Goal: Check status: Check status

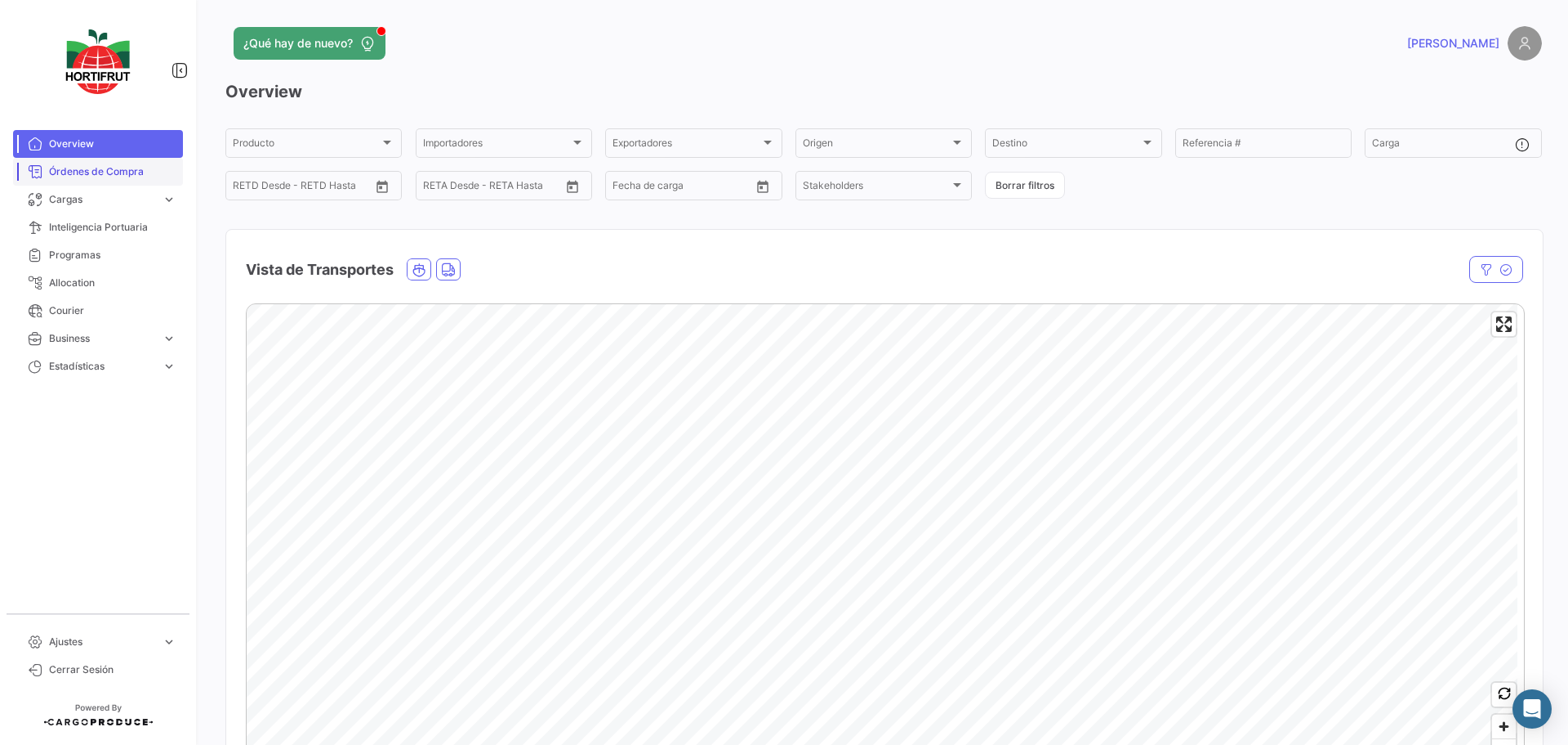
click at [106, 169] on span "Órdenes de Compra" at bounding box center [112, 171] width 128 height 15
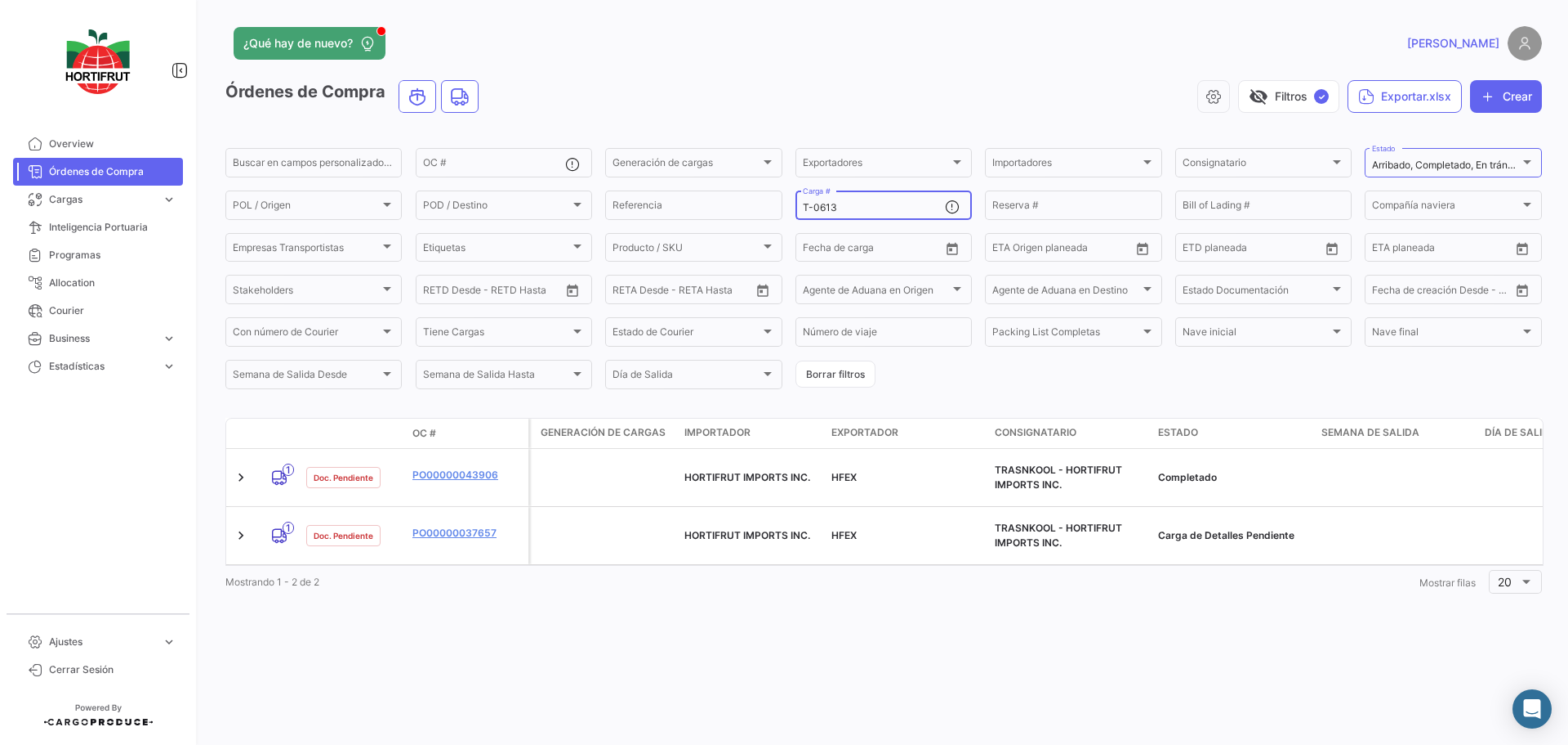
click at [852, 208] on input "T-0613" at bounding box center [874, 208] width 142 height 12
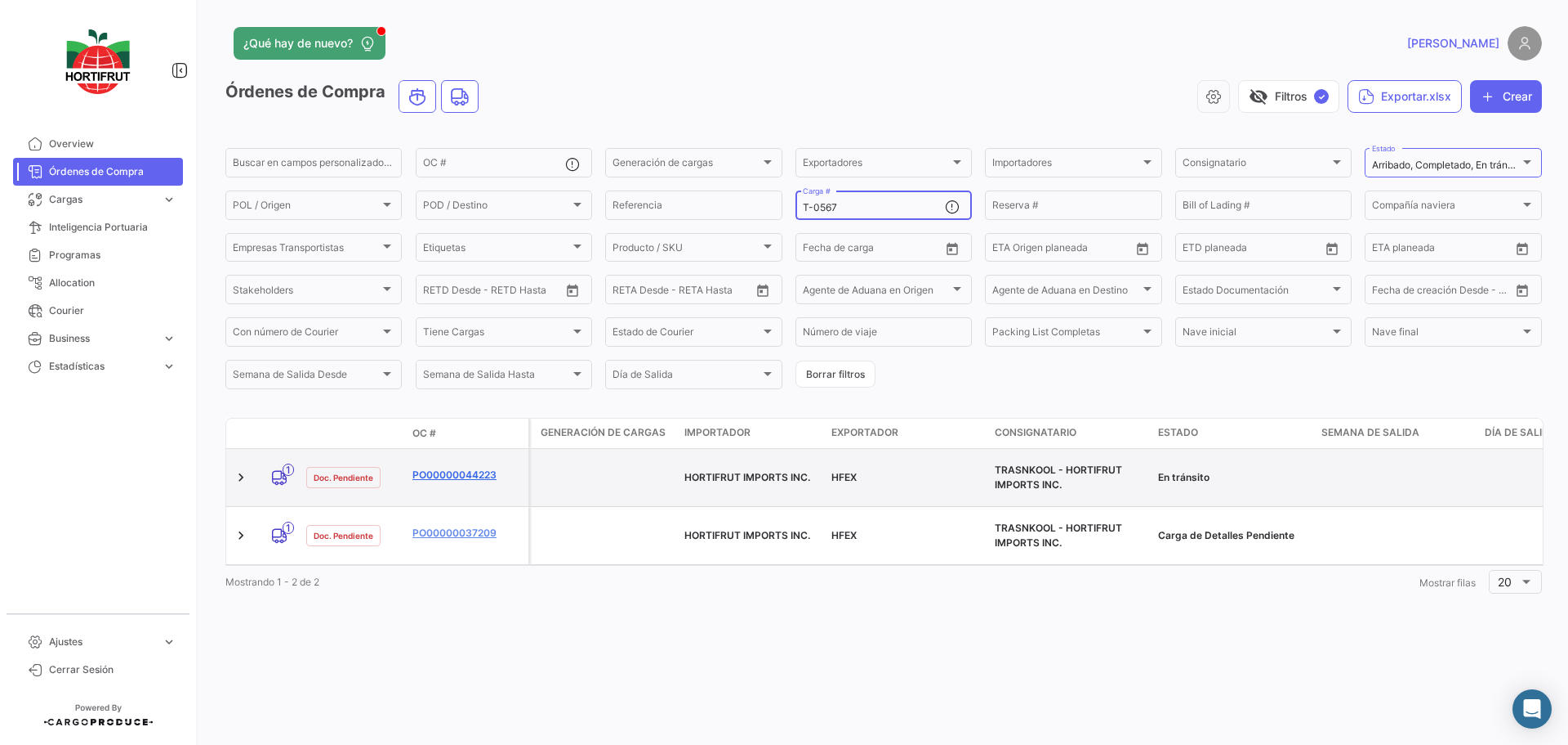
type input "T-0567"
click at [445, 467] on link "PO00000044223" at bounding box center [467, 474] width 109 height 15
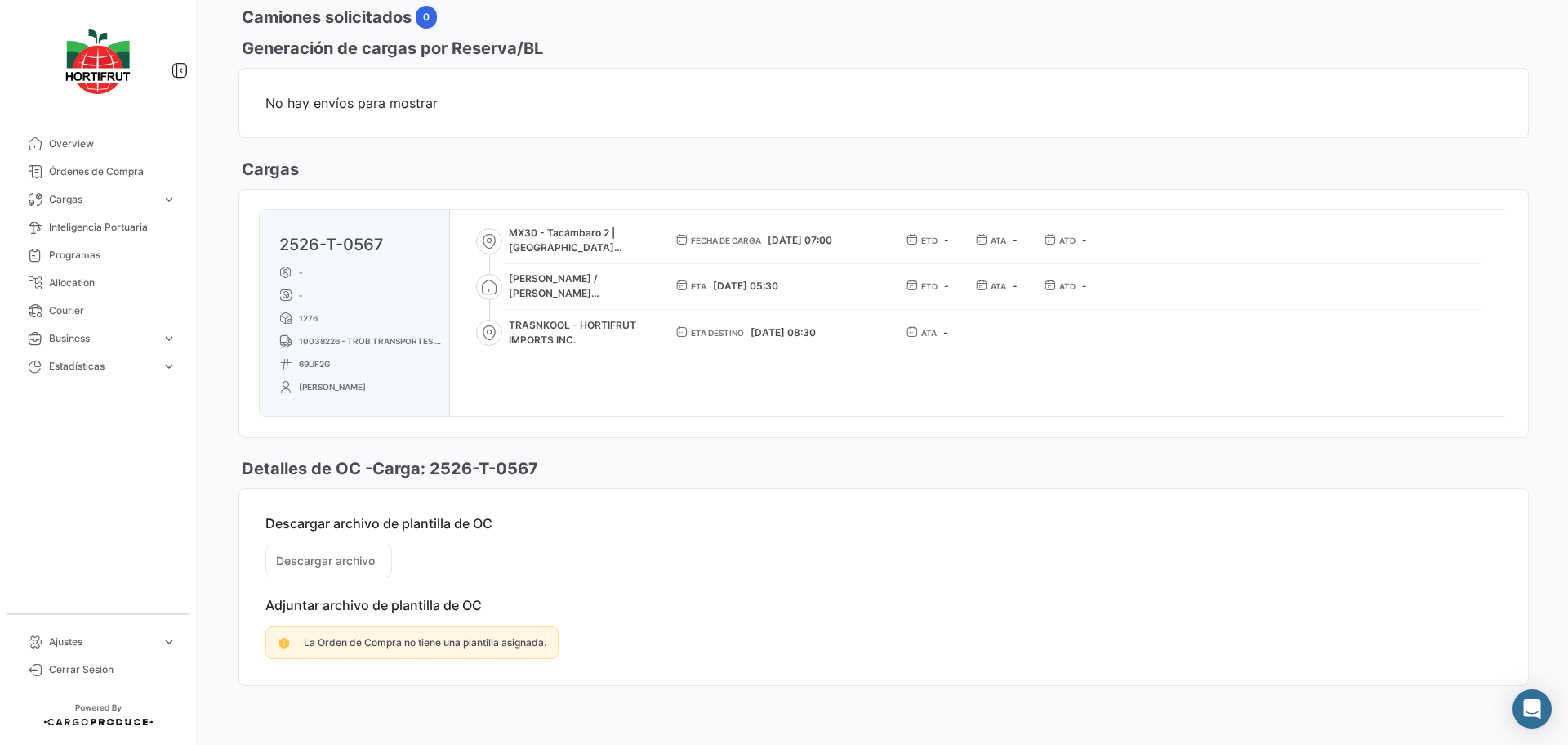
scroll to position [700, 0]
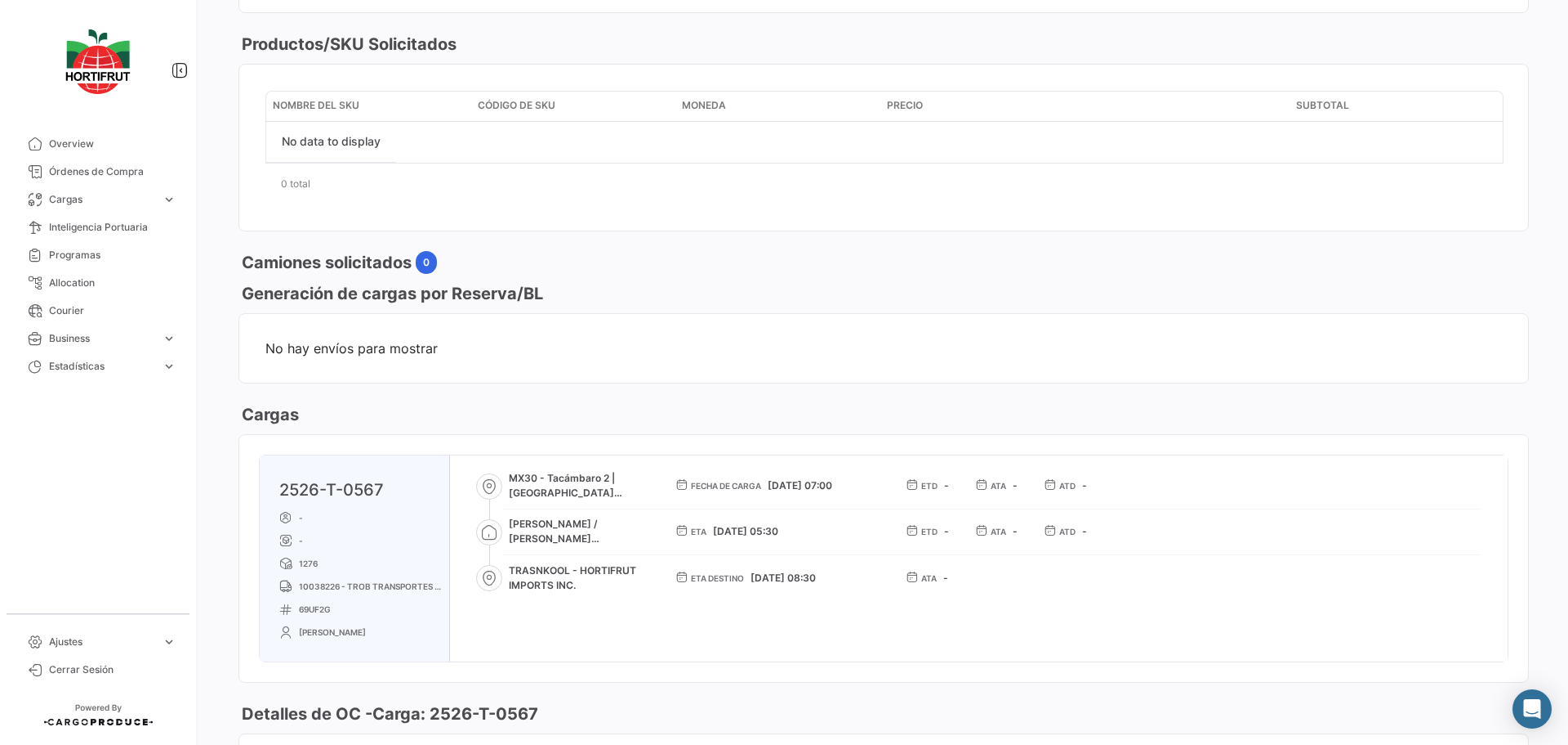
drag, startPoint x: 75, startPoint y: 147, endPoint x: 220, endPoint y: 146, distance: 145.0
click at [75, 147] on span "Overview" at bounding box center [112, 143] width 128 height 15
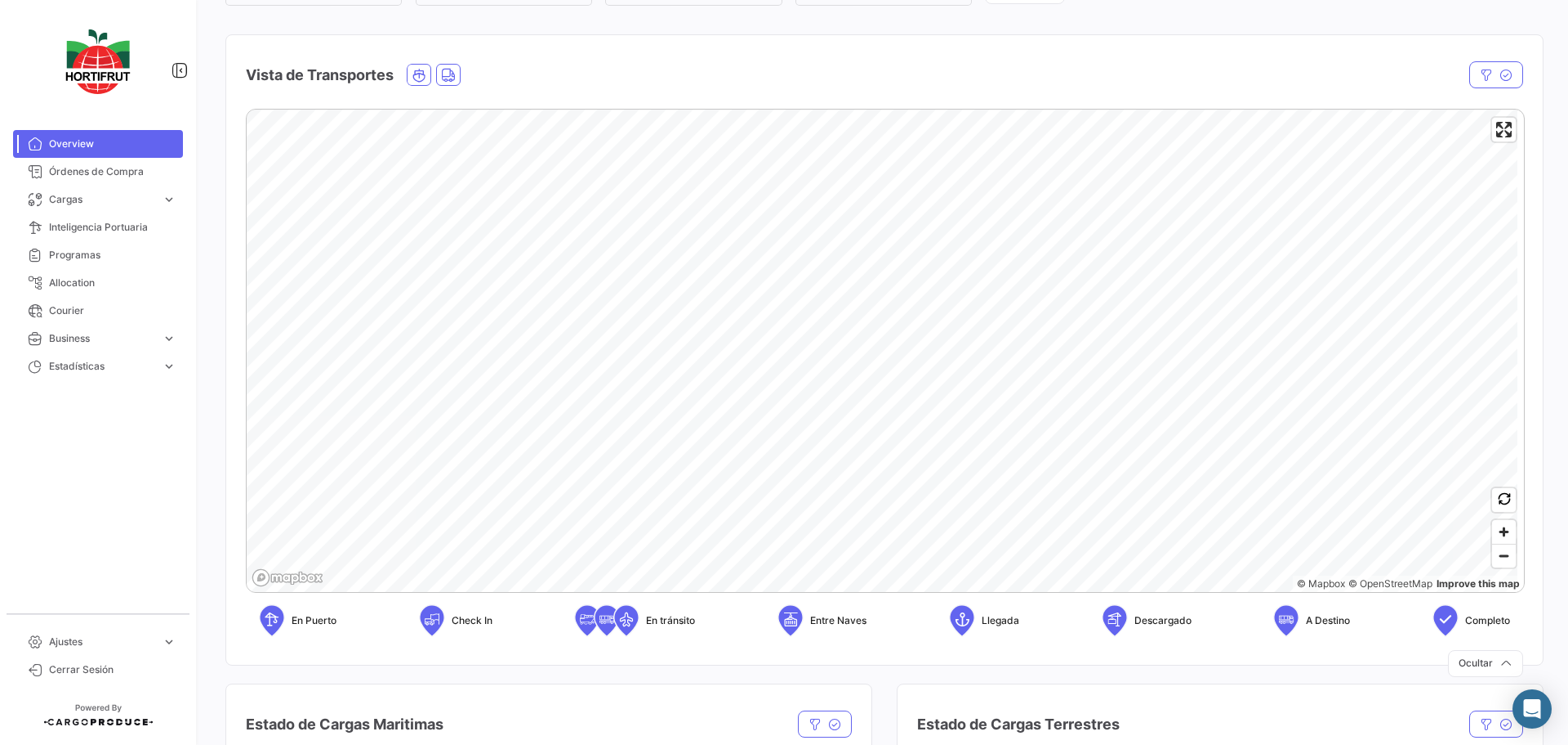
scroll to position [164, 0]
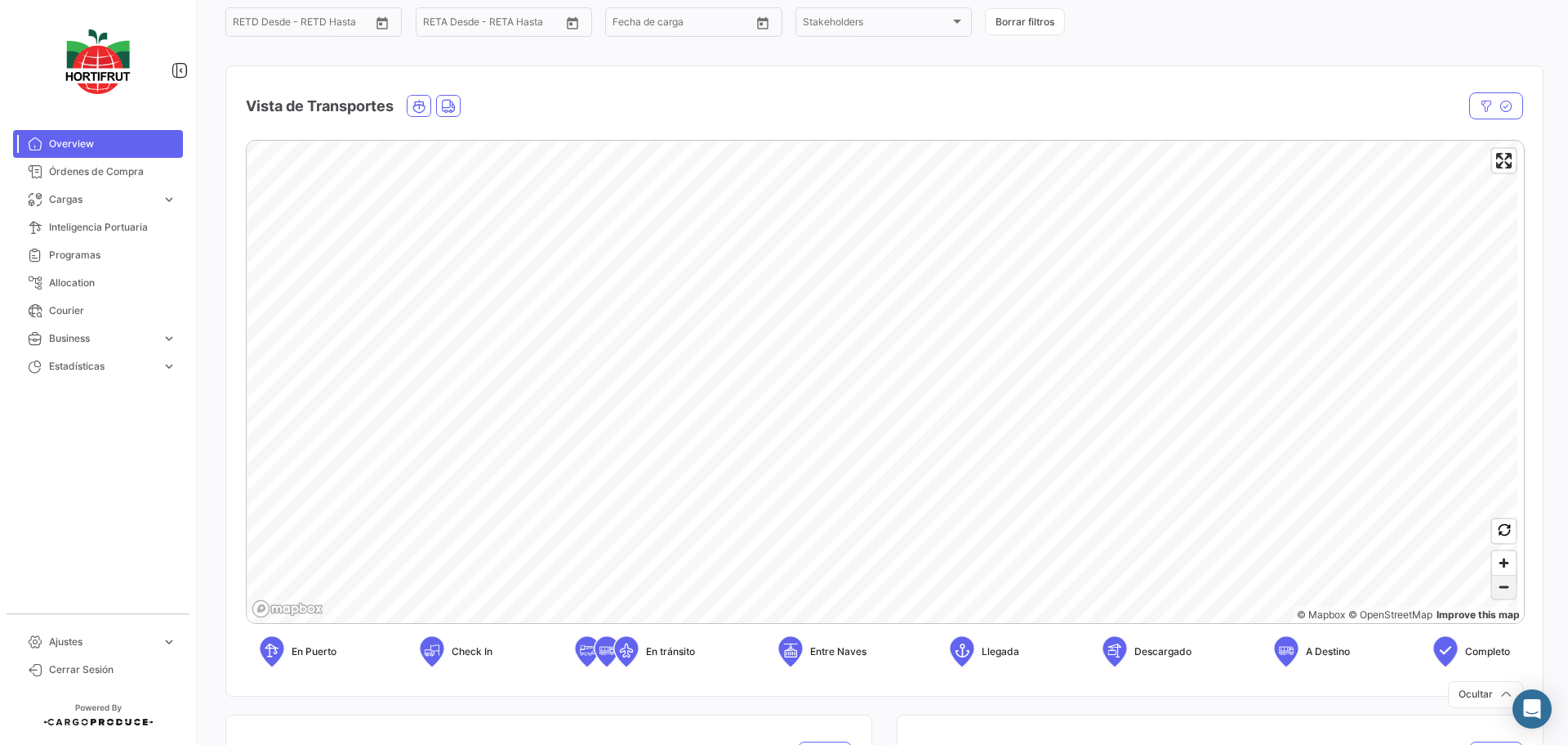
click at [1497, 589] on span "Zoom out" at bounding box center [1504, 586] width 23 height 22
click at [780, 287] on span "5" at bounding box center [784, 282] width 8 height 17
click at [669, 449] on div "2" at bounding box center [670, 440] width 43 height 43
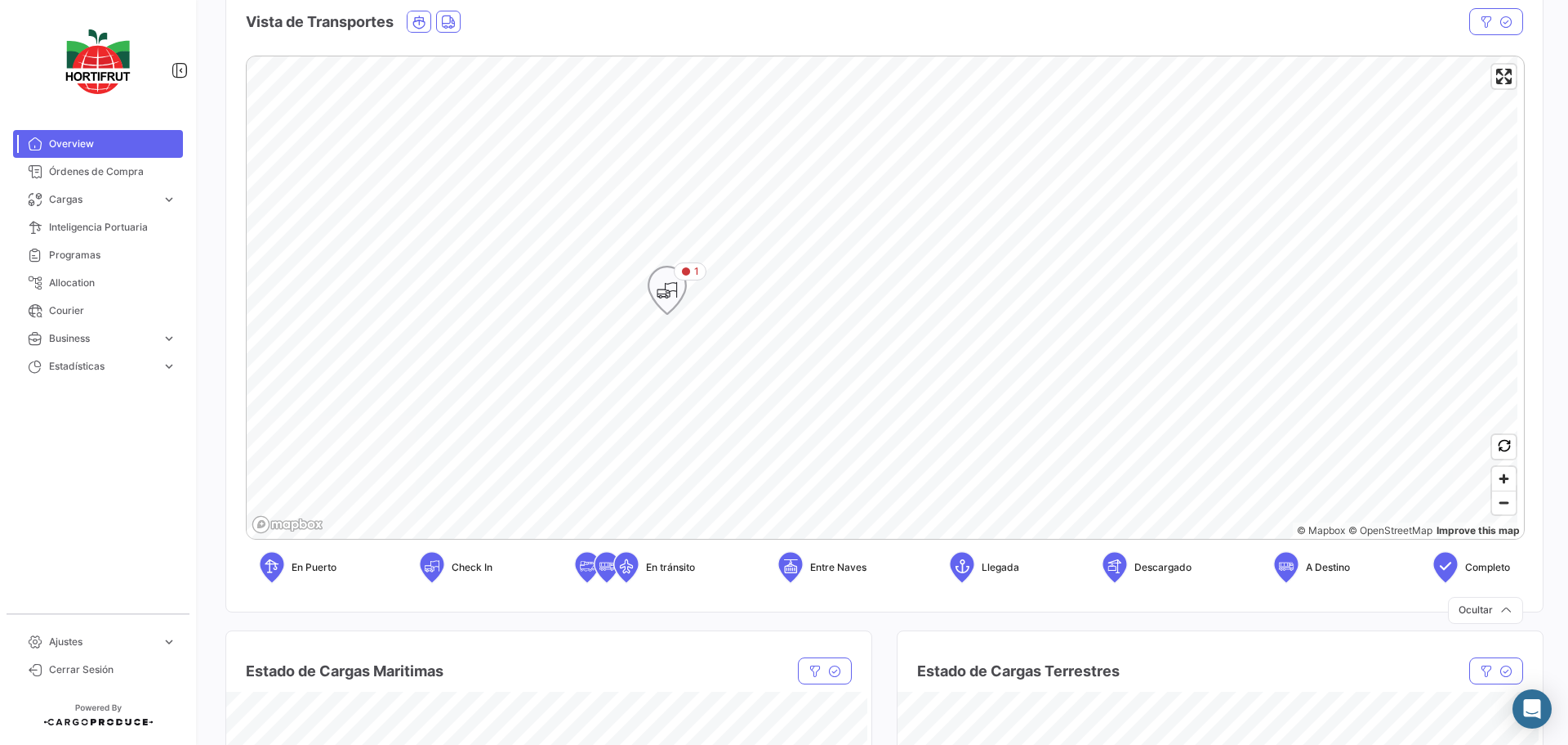
scroll to position [327, 0]
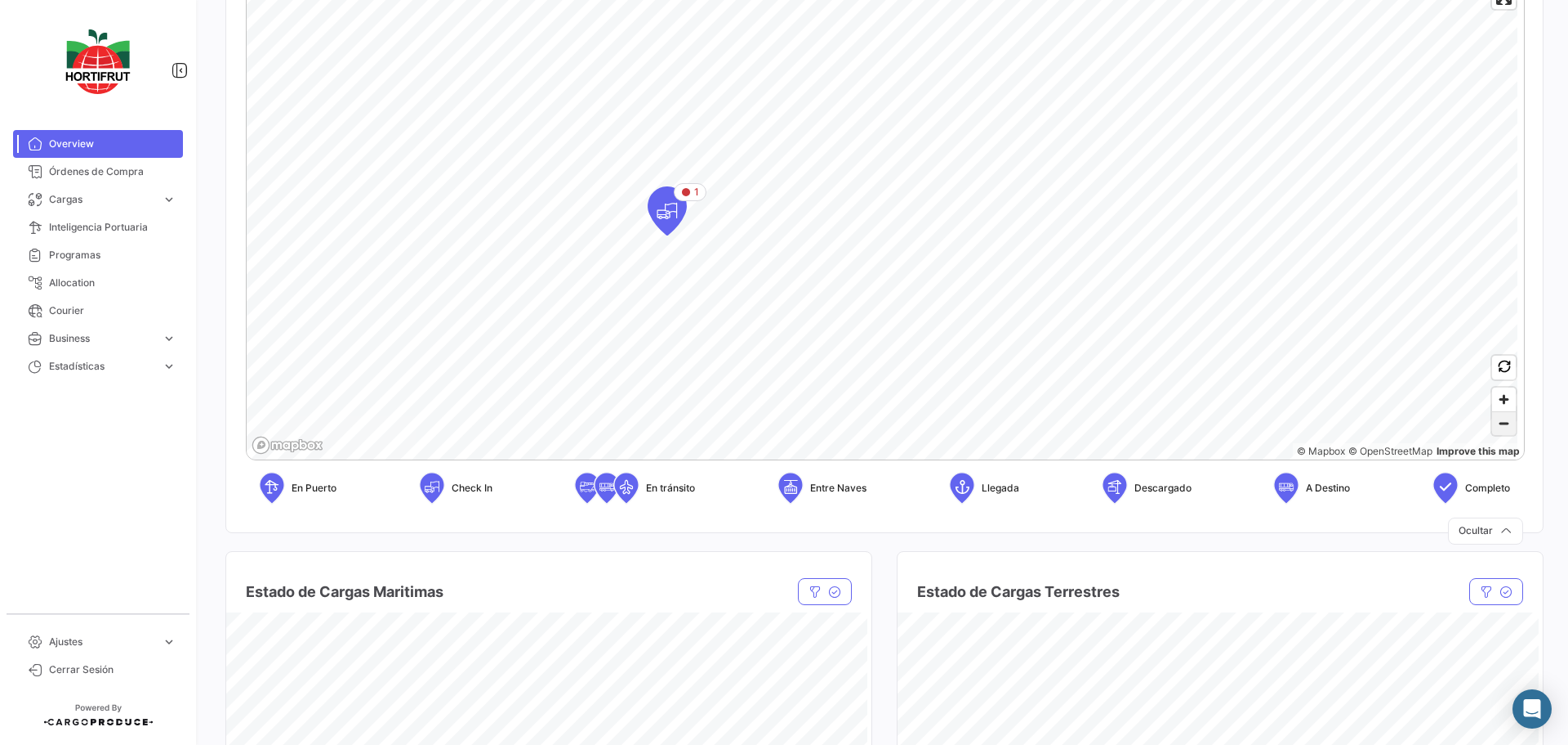
click at [1498, 420] on span "Zoom out" at bounding box center [1504, 422] width 23 height 22
click at [741, 220] on icon "Map marker" at bounding box center [736, 221] width 22 height 34
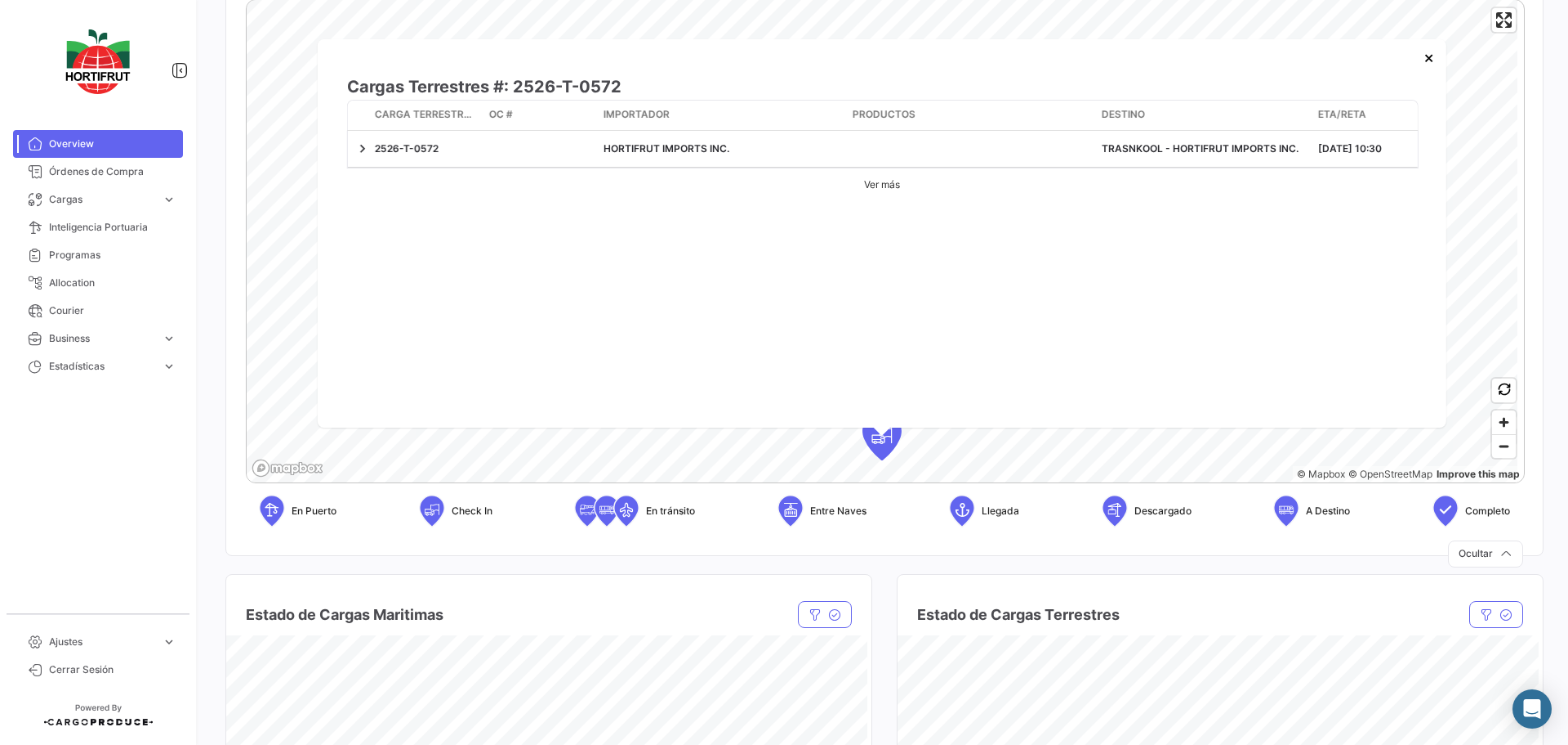
scroll to position [245, 0]
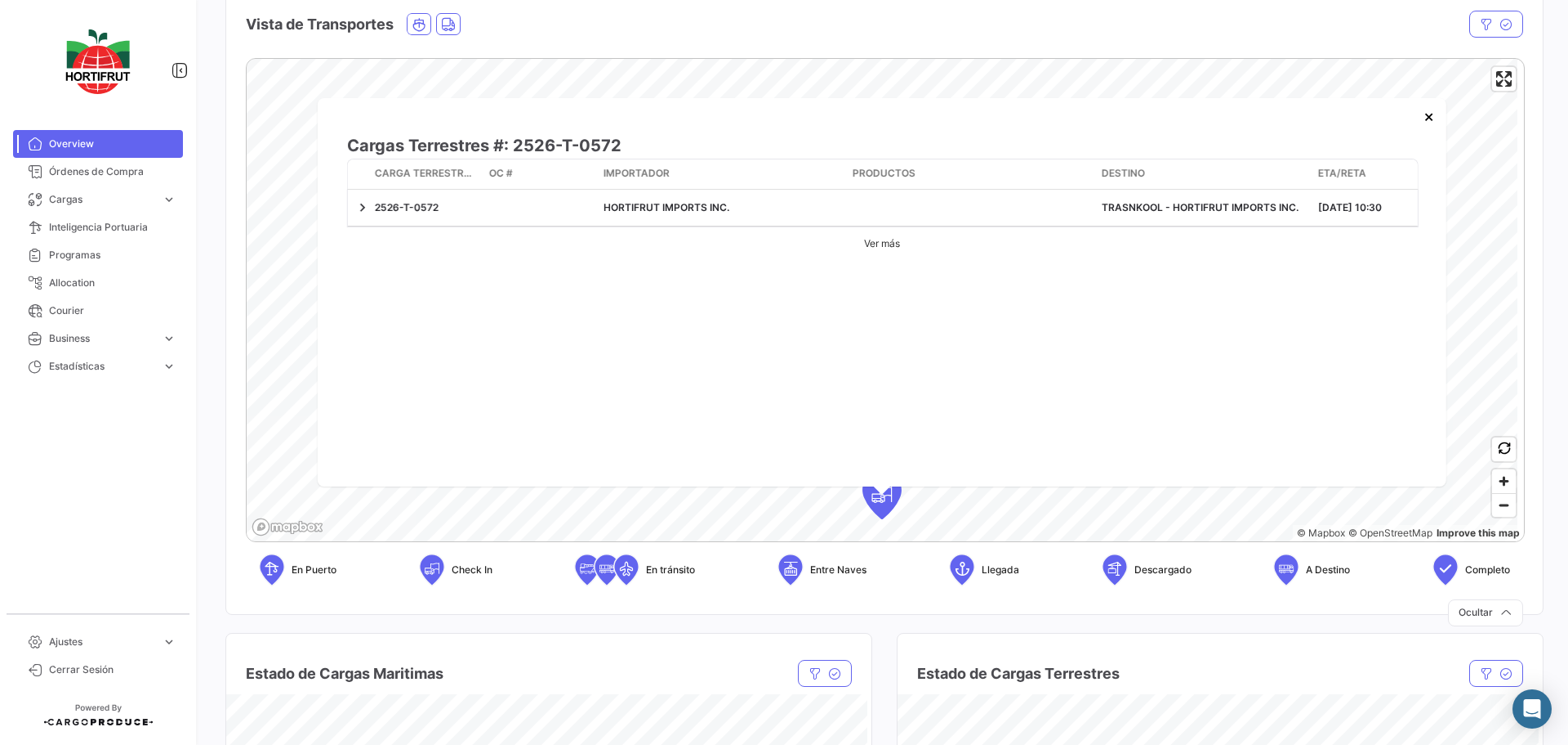
click at [88, 143] on span "Overview" at bounding box center [112, 143] width 128 height 15
click at [75, 166] on span "Órdenes de Compra" at bounding box center [112, 171] width 128 height 15
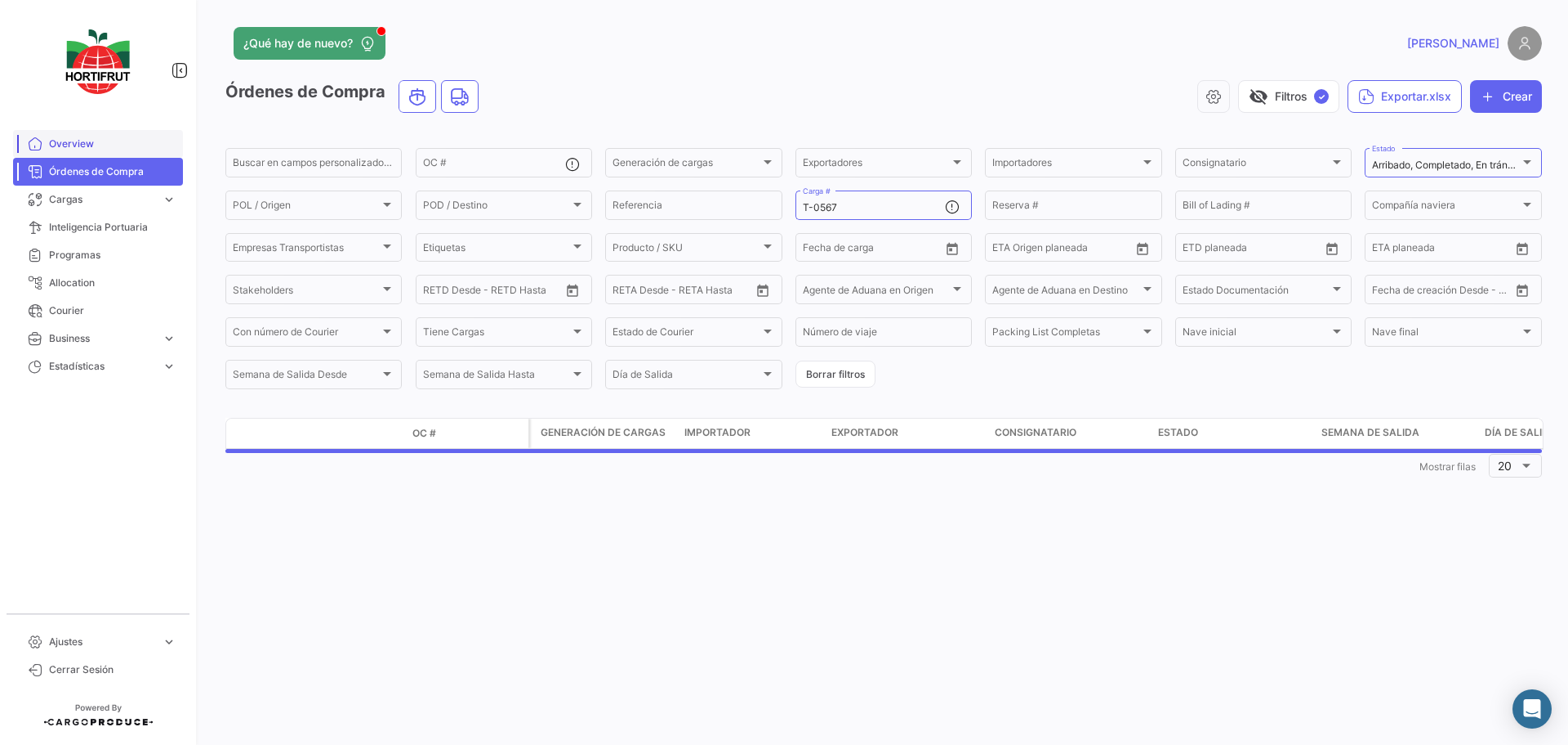
click at [84, 143] on span "Overview" at bounding box center [112, 143] width 128 height 15
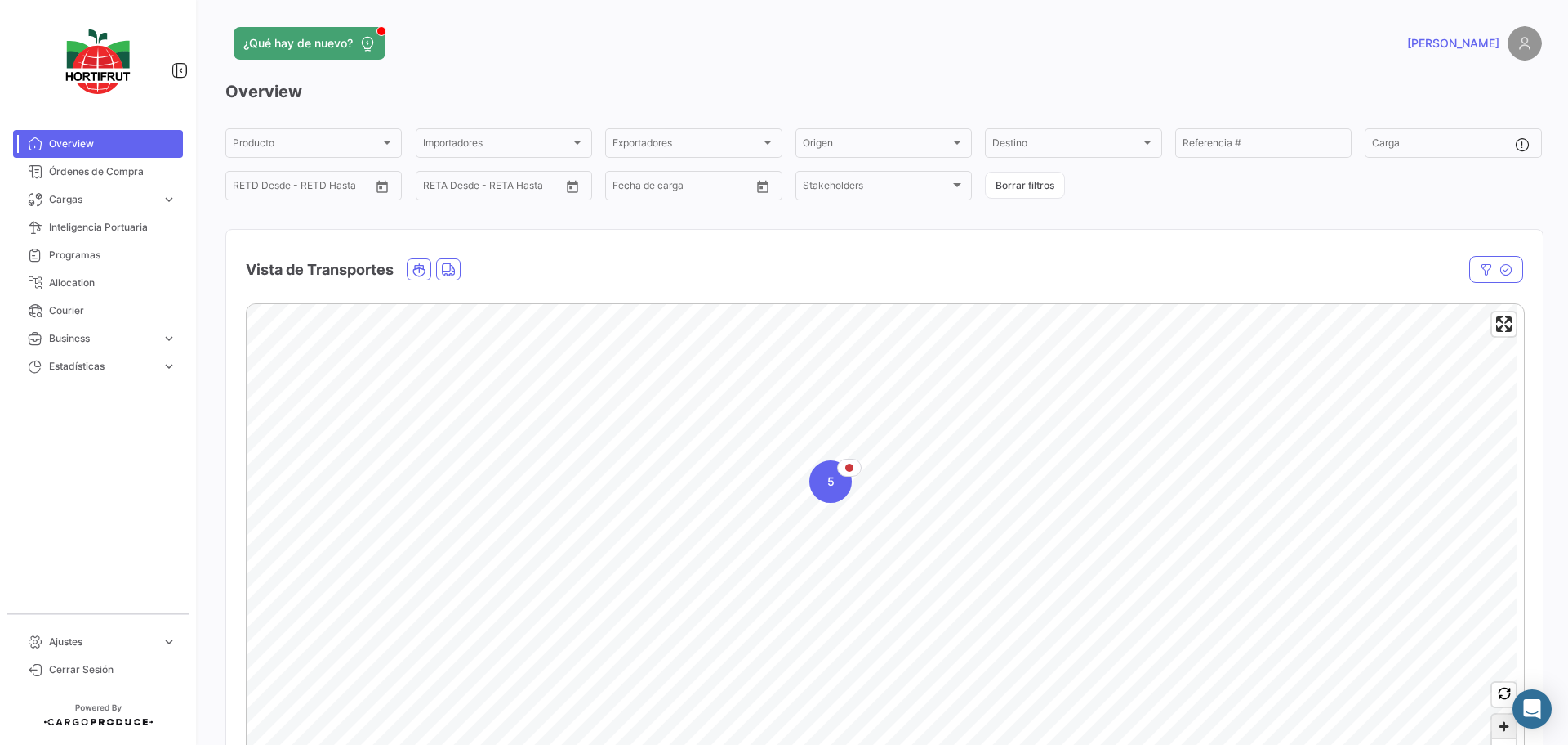
click at [1498, 724] on span "Zoom in" at bounding box center [1504, 726] width 23 height 23
click at [1497, 724] on span "Zoom in" at bounding box center [1504, 726] width 23 height 23
click at [1496, 725] on span "Zoom in" at bounding box center [1504, 726] width 23 height 23
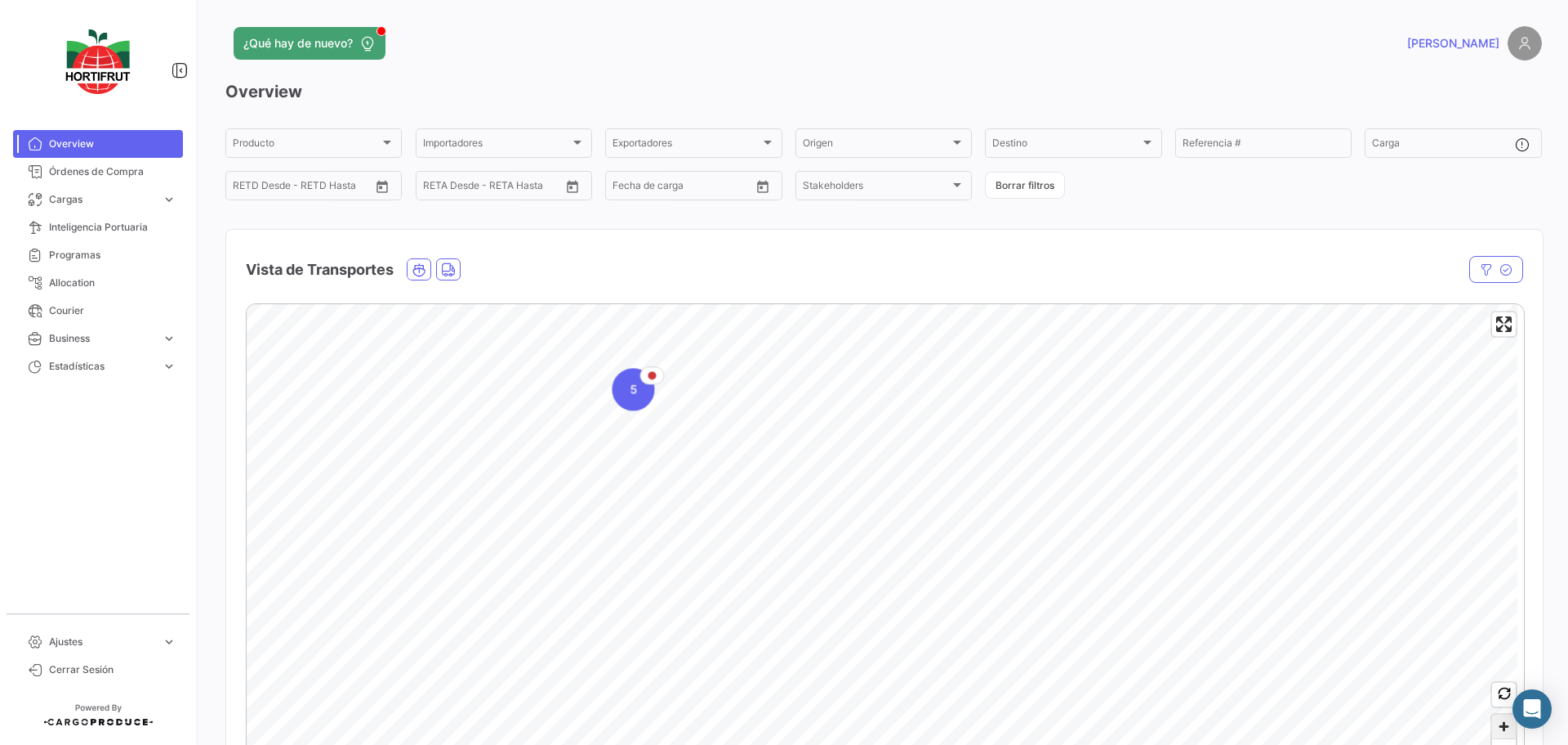
click at [1495, 725] on span "Zoom in" at bounding box center [1504, 726] width 23 height 23
click at [1494, 725] on span "Zoom in" at bounding box center [1504, 726] width 23 height 23
click at [994, 452] on div "2" at bounding box center [992, 445] width 43 height 43
click at [915, 627] on icon "Map marker" at bounding box center [915, 617] width 22 height 34
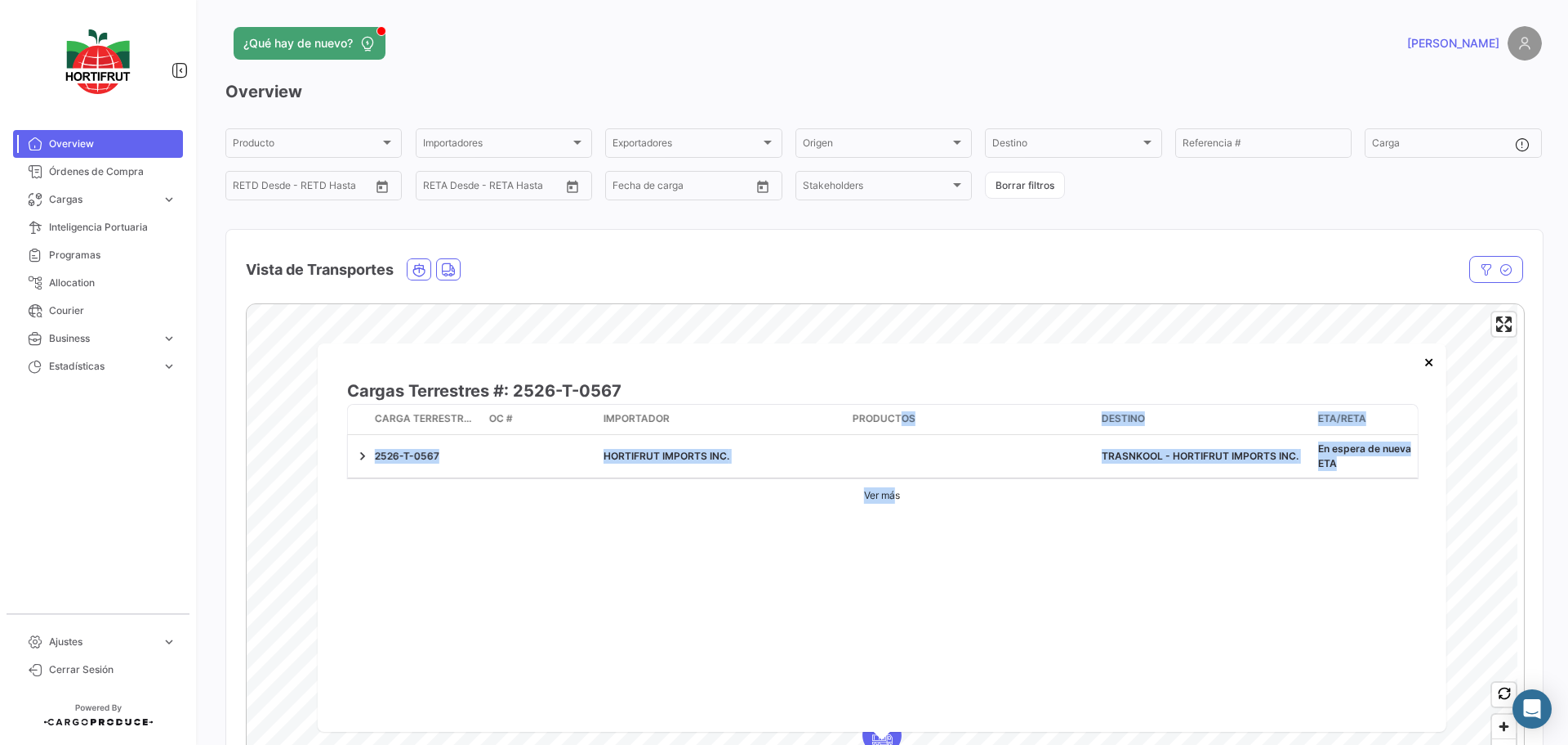
drag, startPoint x: 891, startPoint y: 504, endPoint x: 880, endPoint y: 589, distance: 85.7
click at [886, 590] on div "Cargas Terrestres #: 2526-T-0567 En [PERSON_NAME] Carga Terrestre # OC # Import…" at bounding box center [882, 537] width 1128 height 388
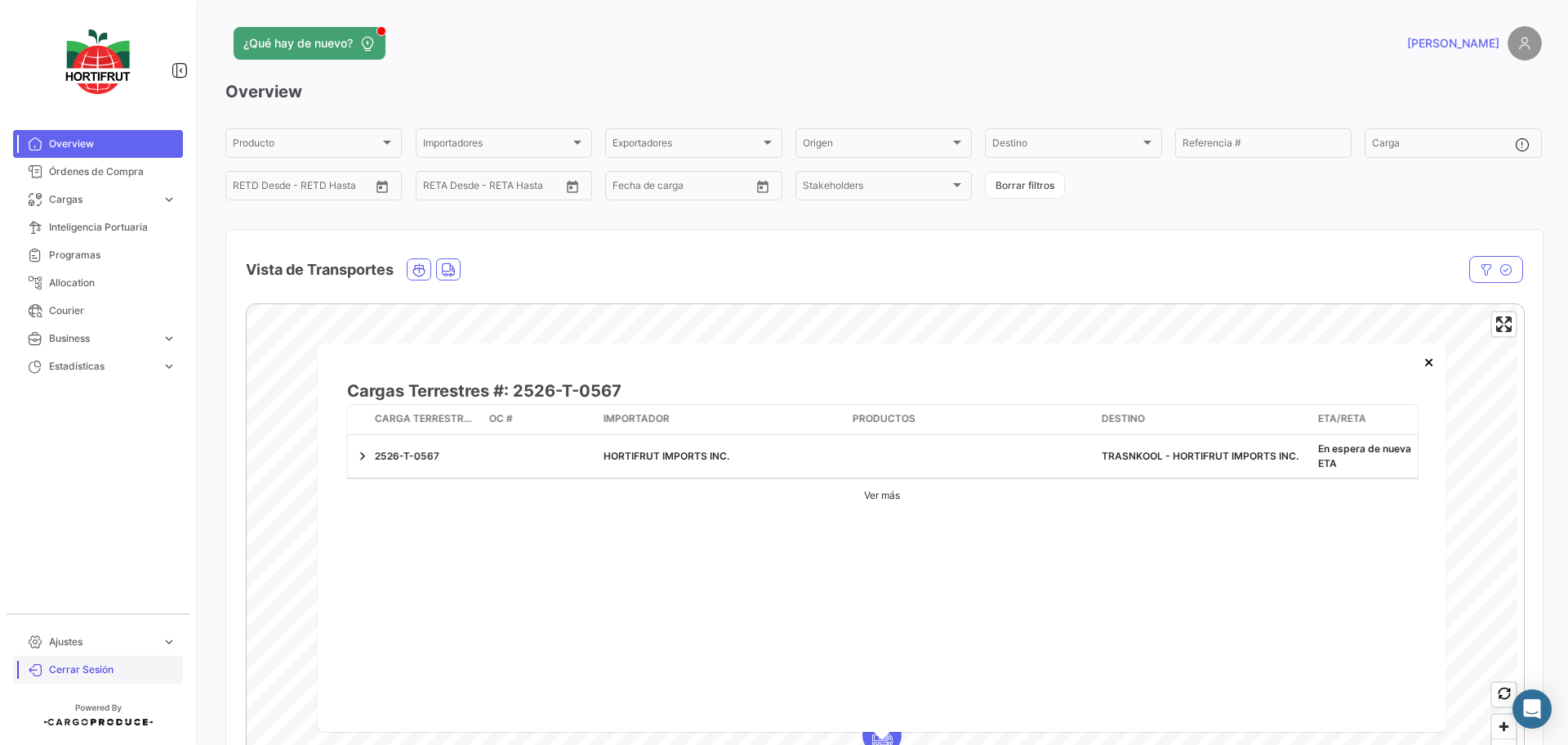
click at [79, 670] on span "Cerrar Sesión" at bounding box center [112, 669] width 128 height 15
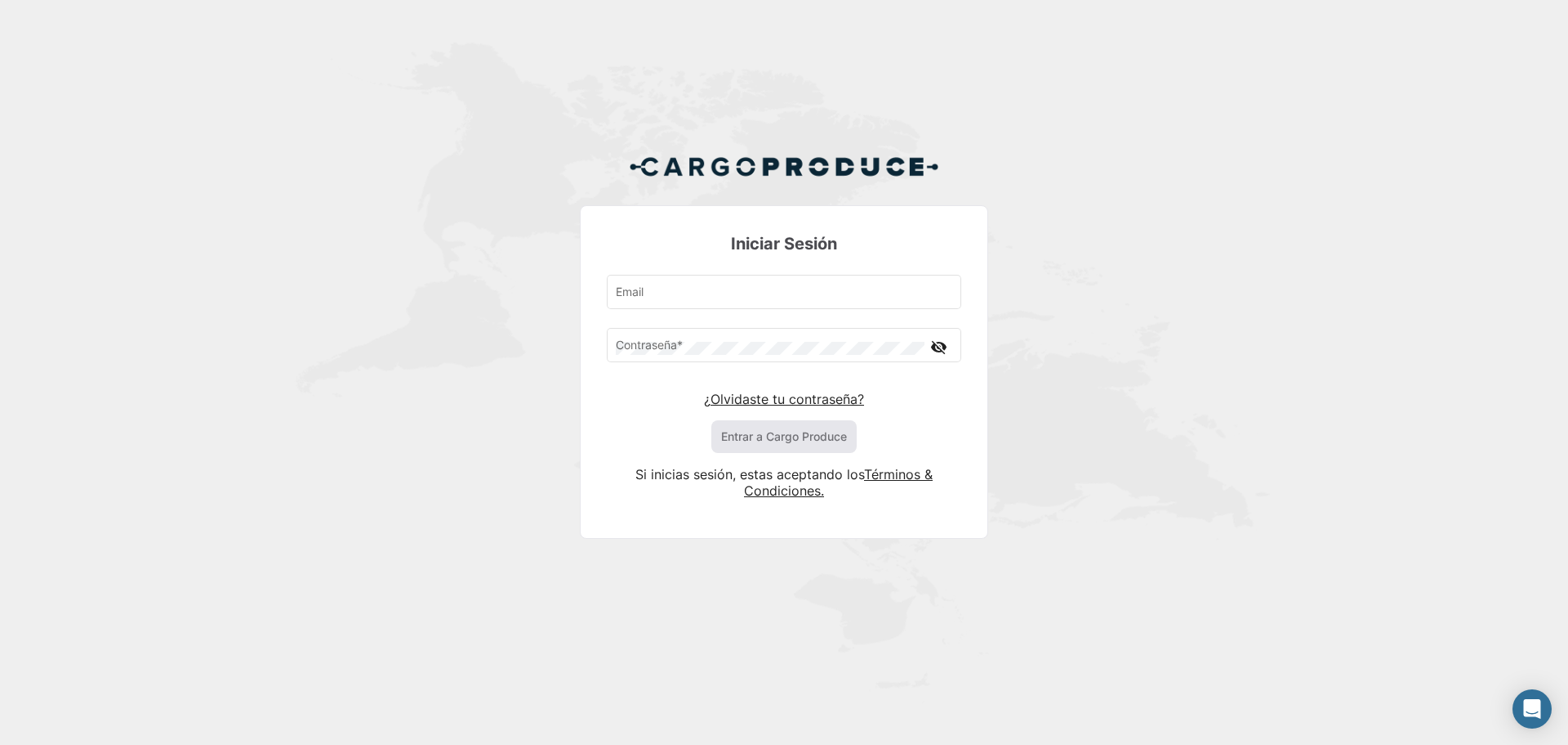
type input "[EMAIL_ADDRESS][DOMAIN_NAME]"
